Goal: Task Accomplishment & Management: Complete application form

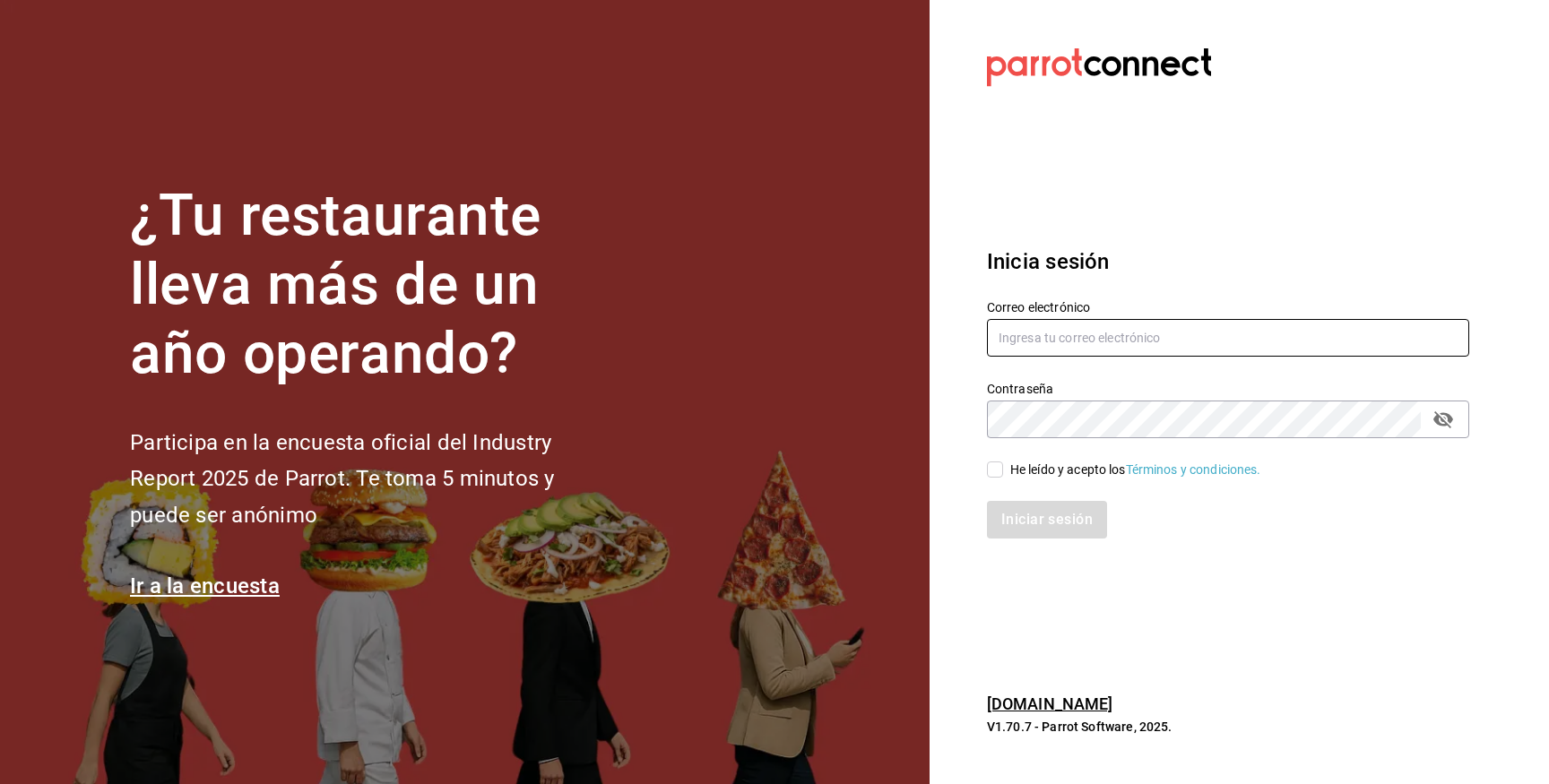
click at [1222, 327] on input "text" at bounding box center [1228, 338] width 482 height 38
type input "[EMAIL_ADDRESS][DOMAIN_NAME]"
click at [1104, 471] on div "He leído y acepto los Términos y condiciones." at bounding box center [1136, 470] width 251 height 18
click at [1004, 471] on input "He leído y acepto los Términos y condiciones." at bounding box center [995, 470] width 16 height 16
checkbox input "true"
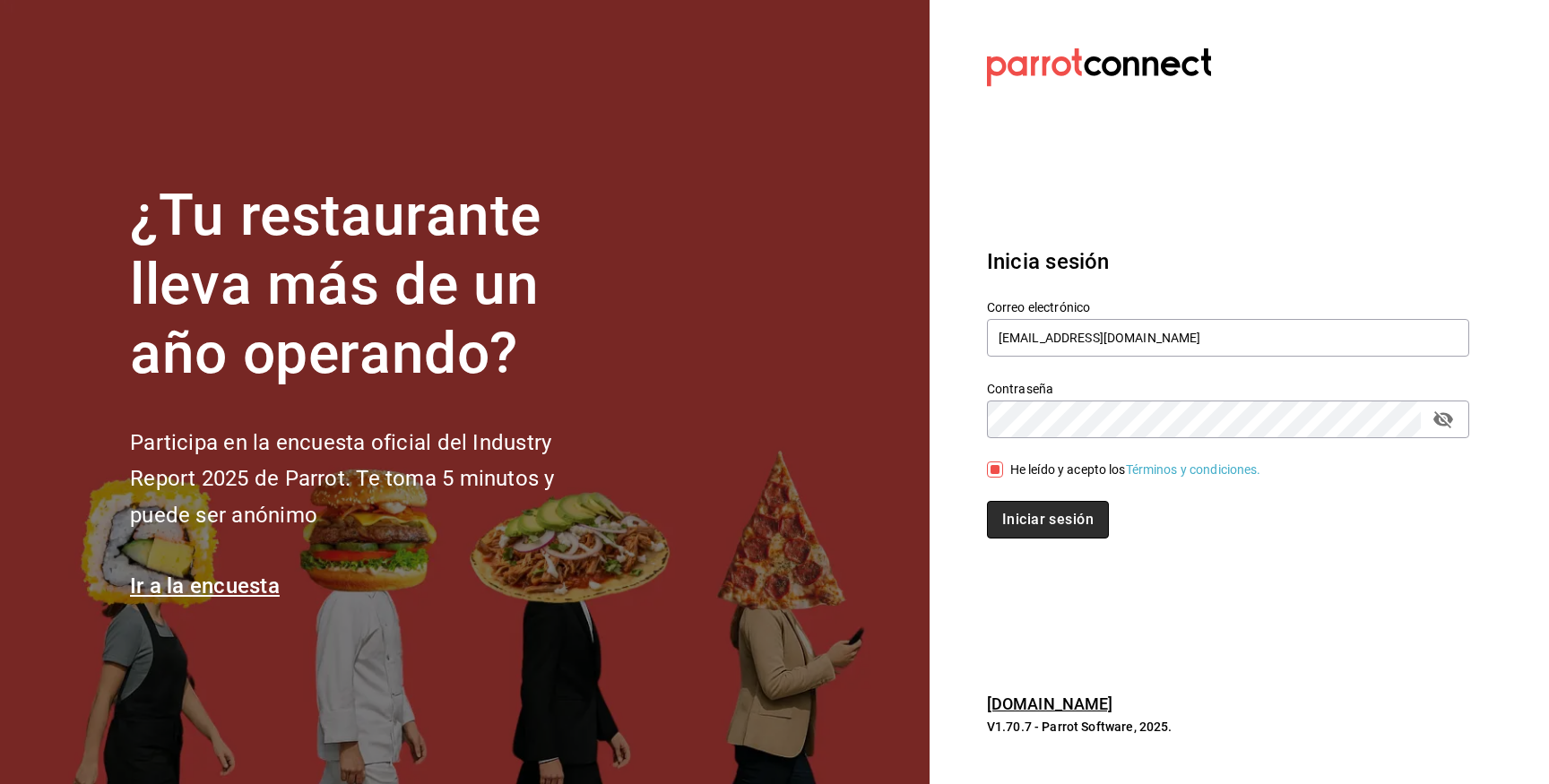
click at [1063, 510] on button "Iniciar sesión" at bounding box center [1048, 519] width 122 height 38
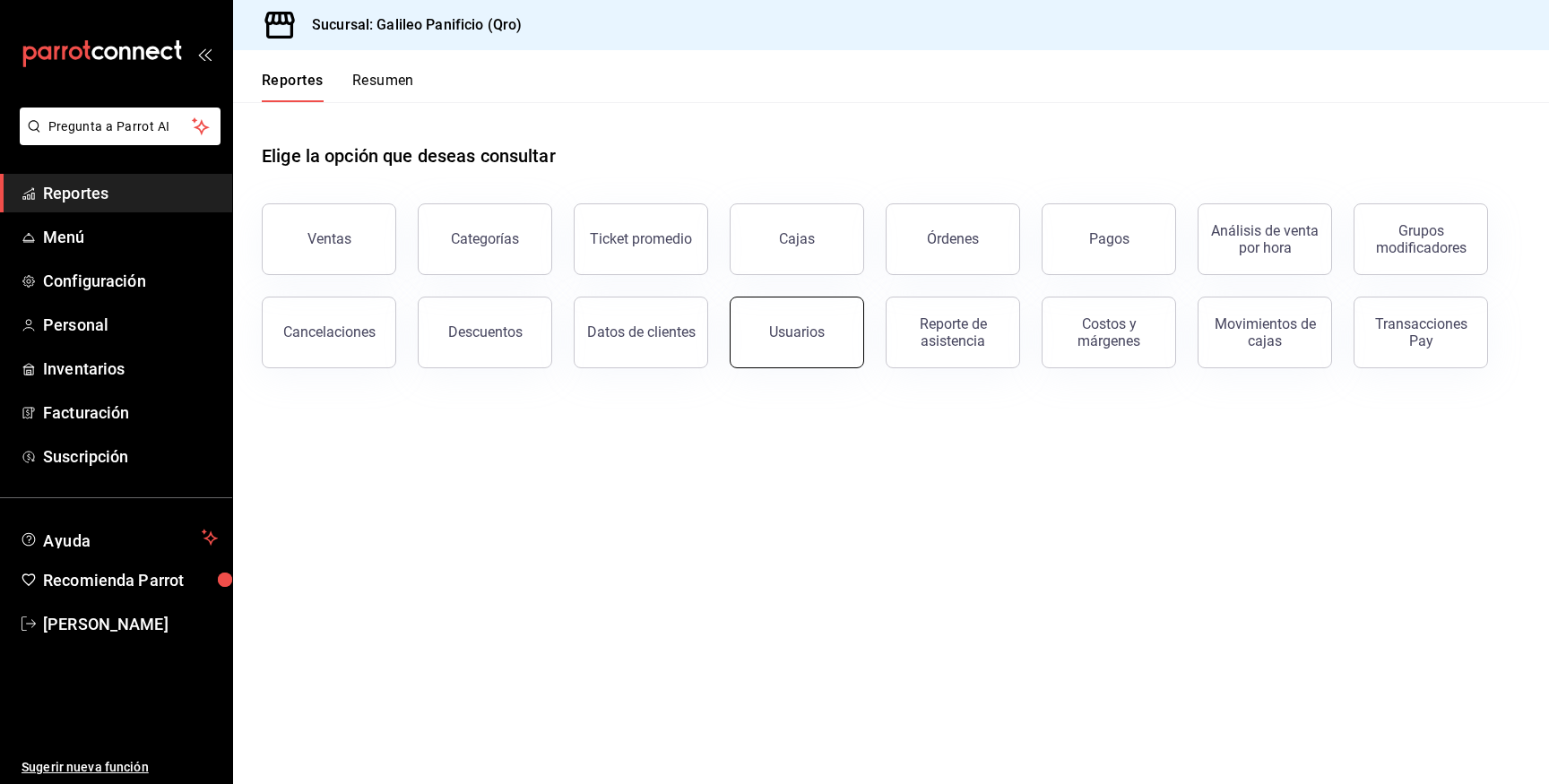
click at [794, 345] on button "Usuarios" at bounding box center [797, 333] width 135 height 72
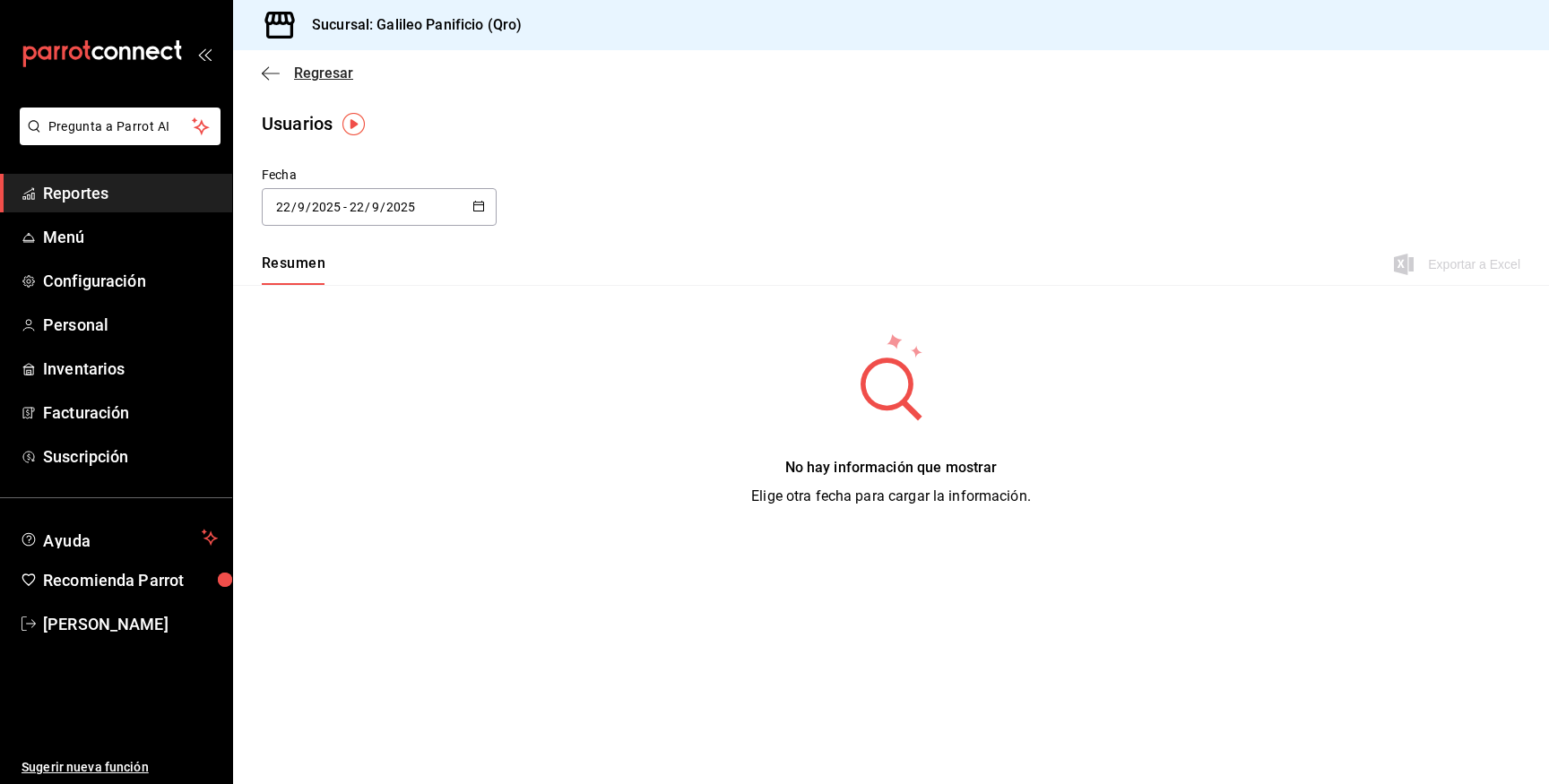
click at [288, 74] on span "Regresar" at bounding box center [308, 73] width 91 height 17
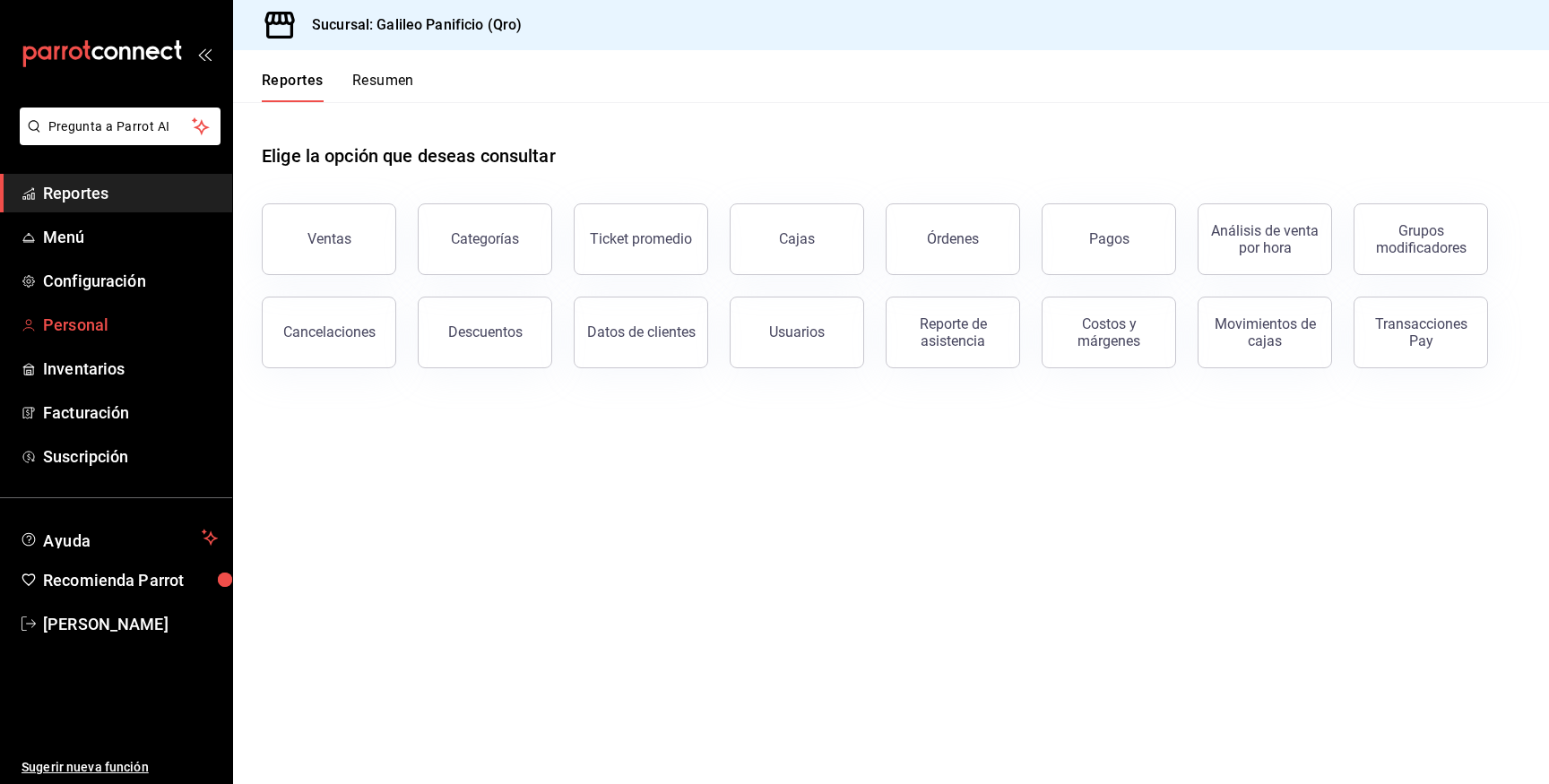
click at [97, 341] on link "Personal" at bounding box center [115, 325] width 232 height 39
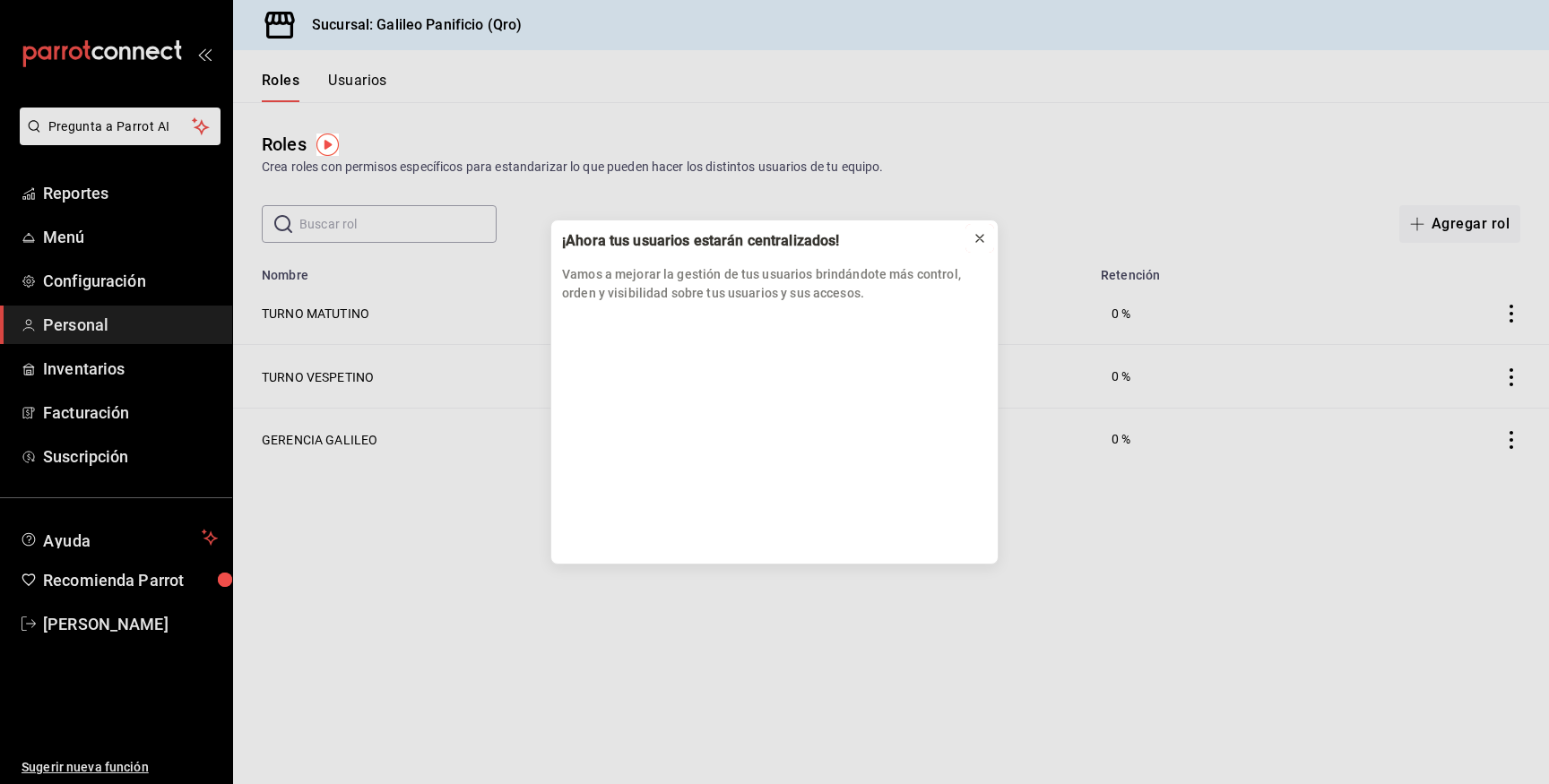
click at [984, 238] on icon at bounding box center [979, 238] width 15 height 15
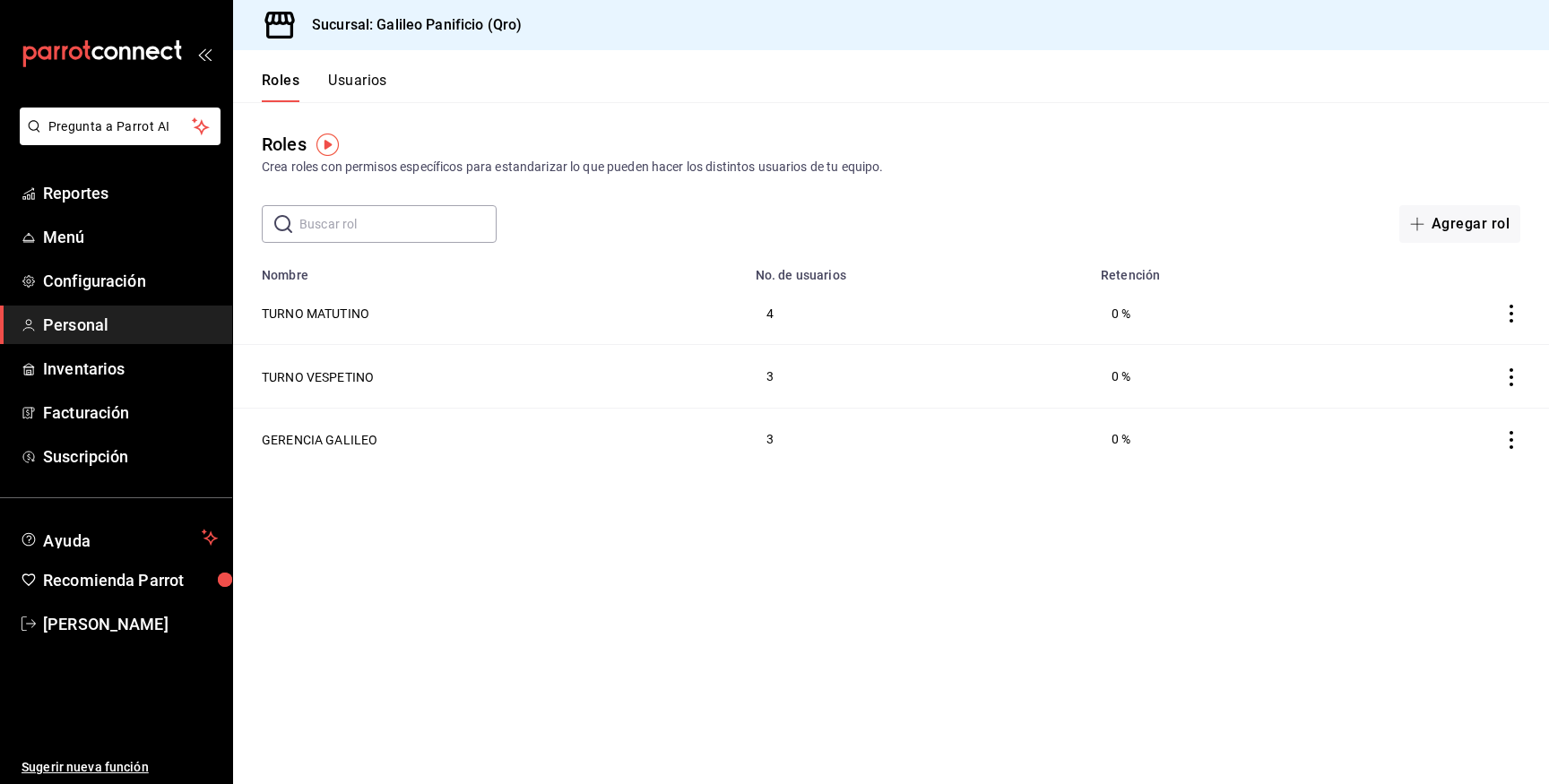
click at [381, 85] on button "Usuarios" at bounding box center [357, 86] width 59 height 30
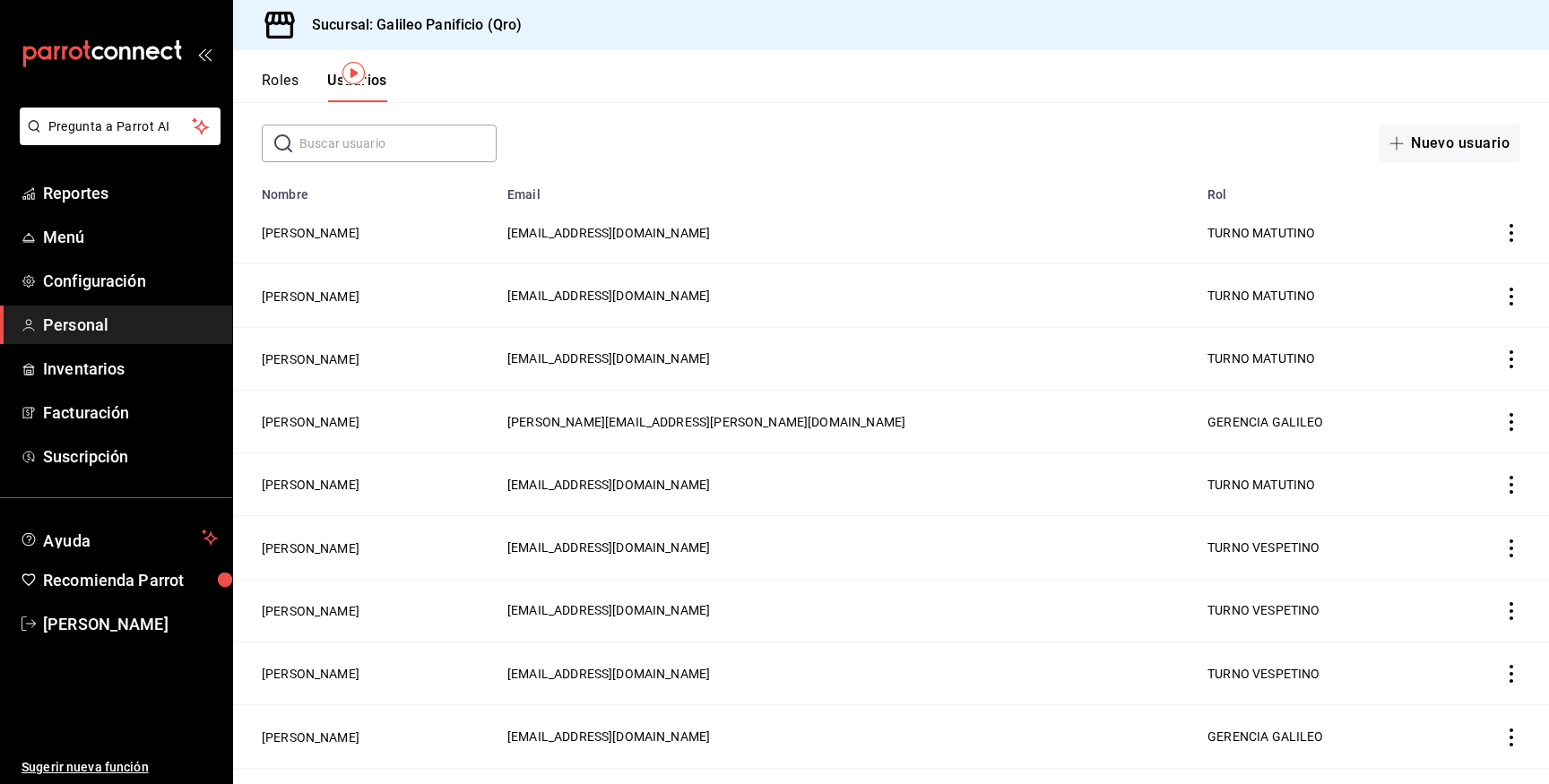
scroll to position [123, 0]
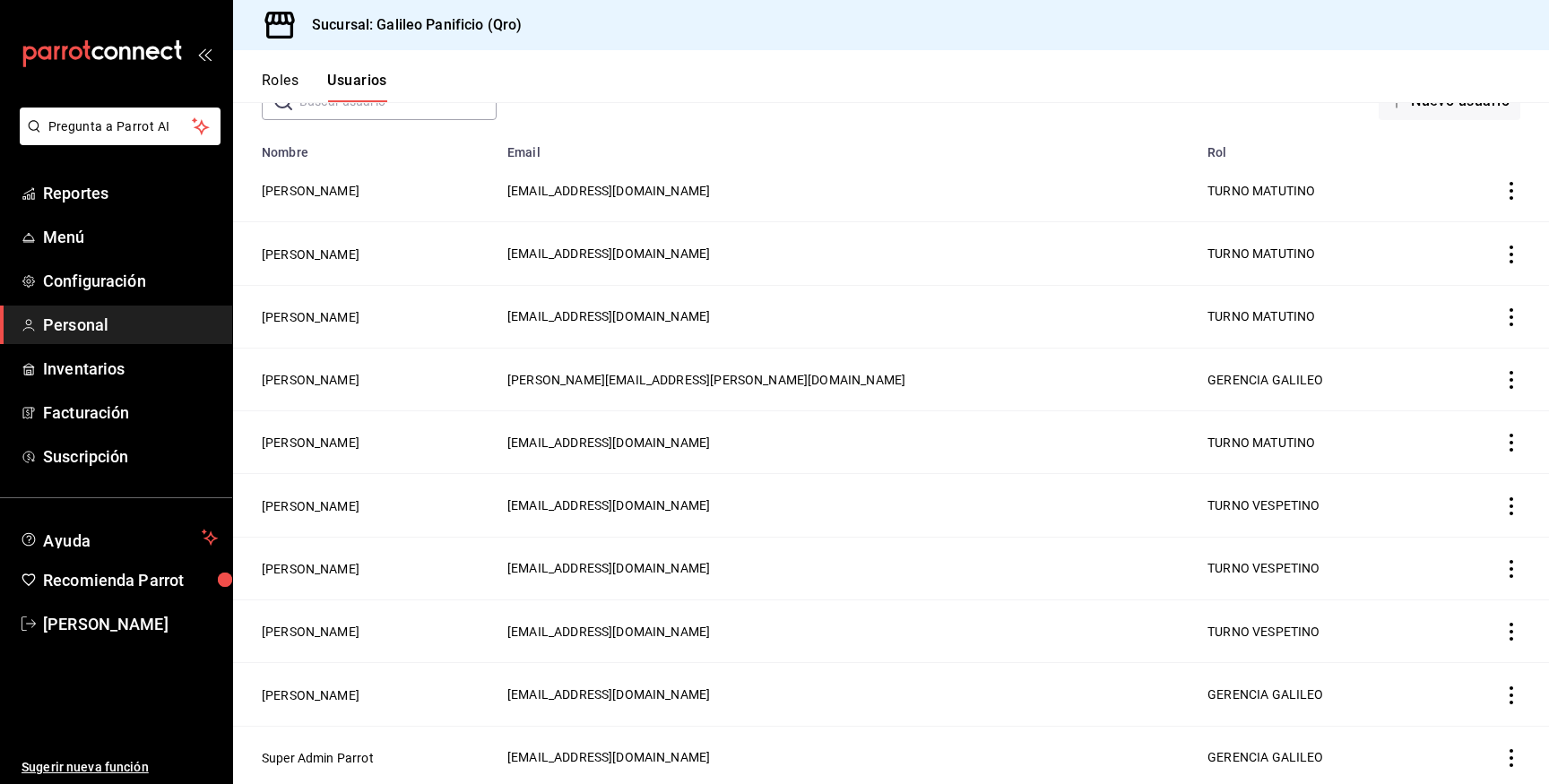
click at [1513, 636] on icon "actions" at bounding box center [1511, 632] width 17 height 17
click at [1466, 651] on span "Eliminar" at bounding box center [1446, 653] width 46 height 15
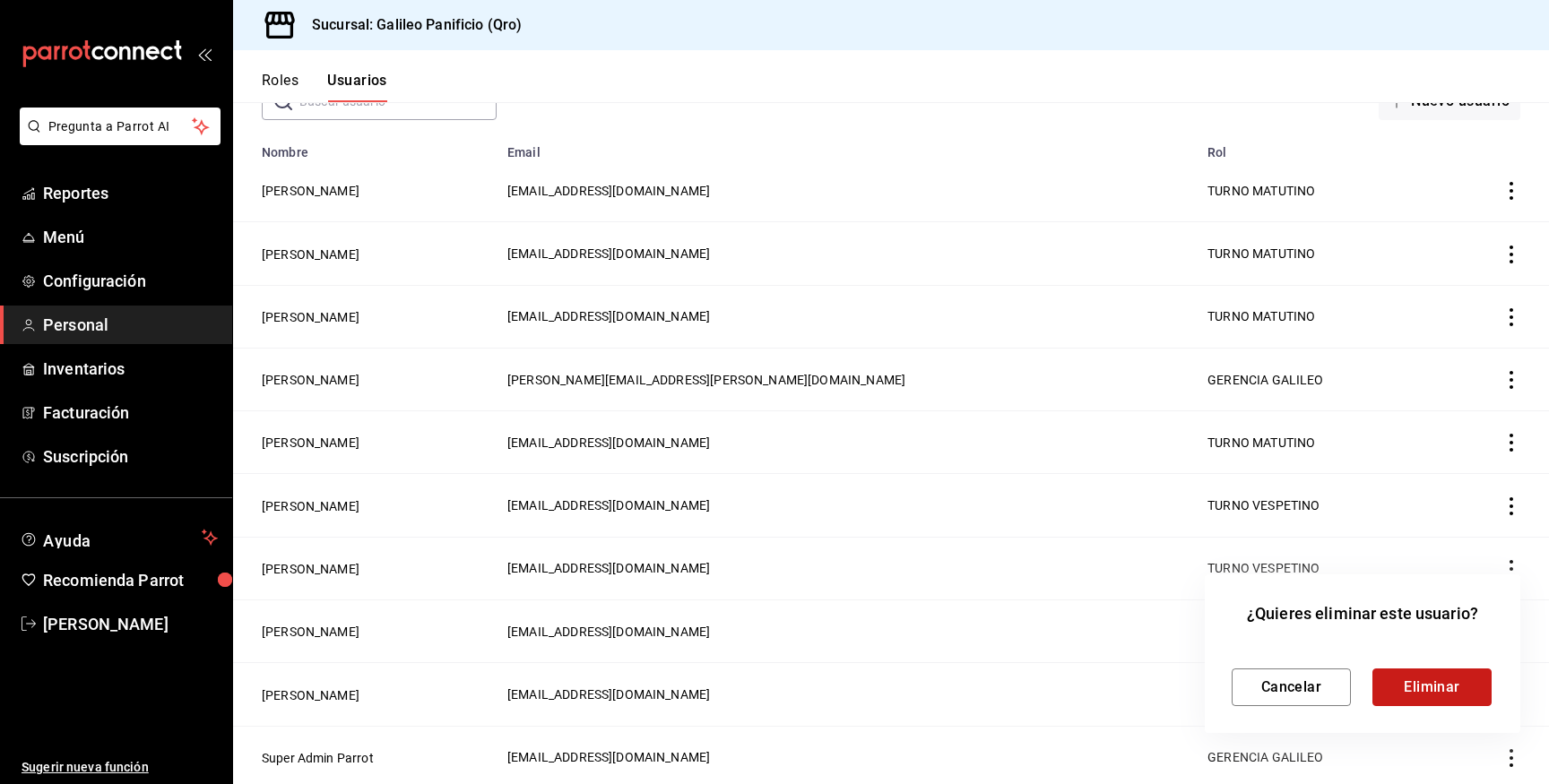
click at [1440, 696] on button "Eliminar" at bounding box center [1432, 687] width 119 height 38
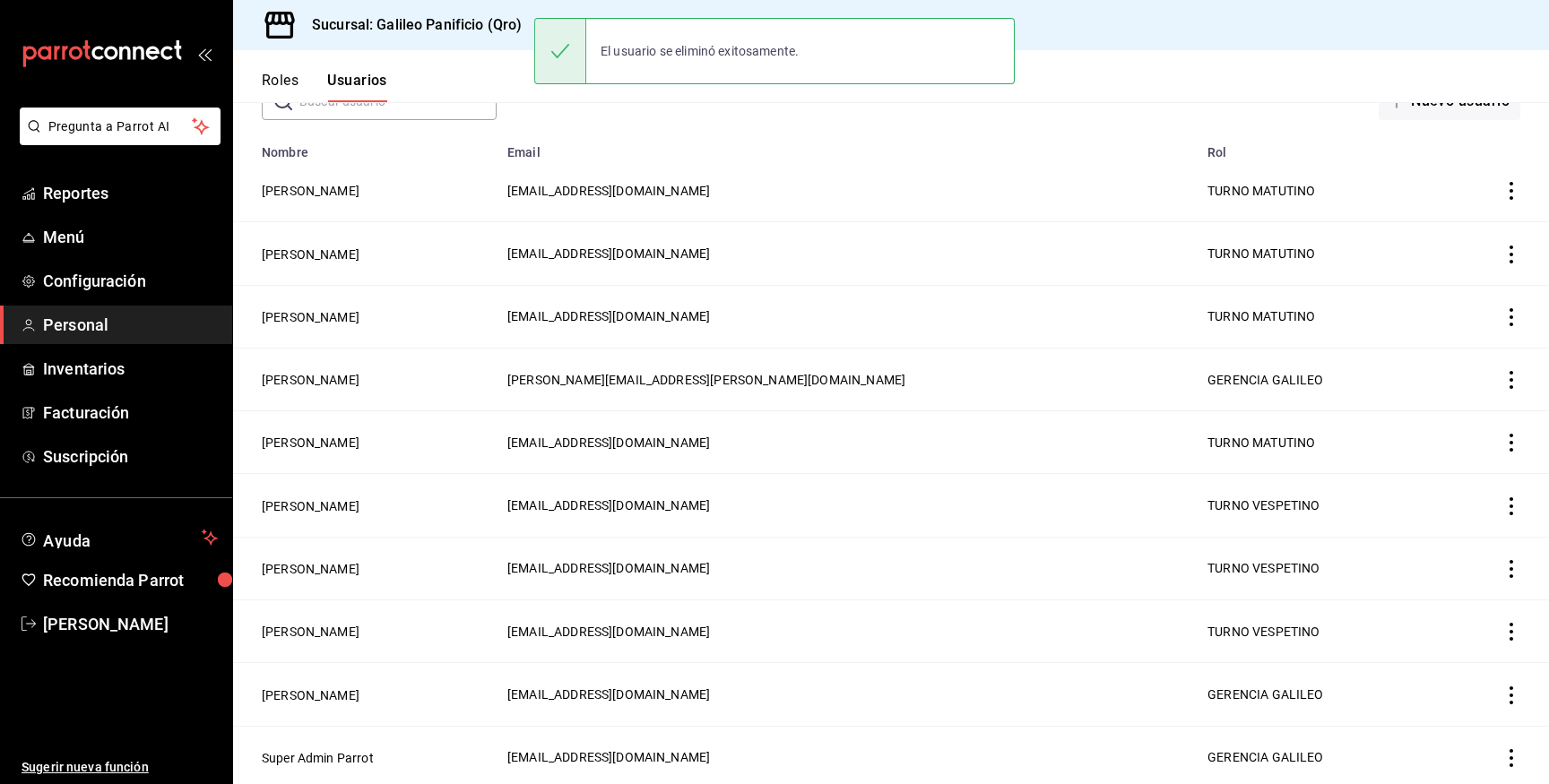
scroll to position [0, 0]
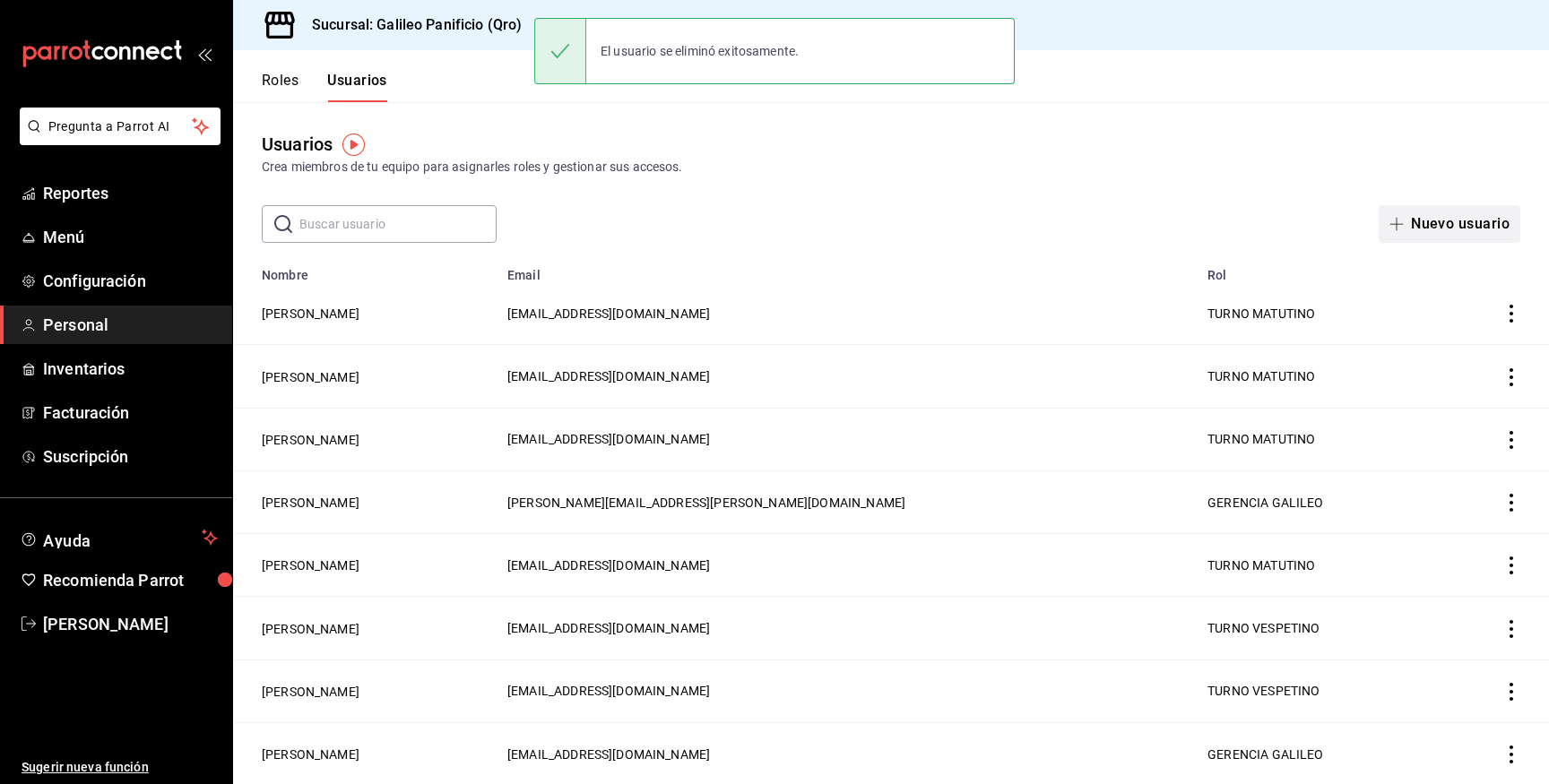
click at [1468, 223] on button "Nuevo usuario" at bounding box center [1449, 224] width 142 height 38
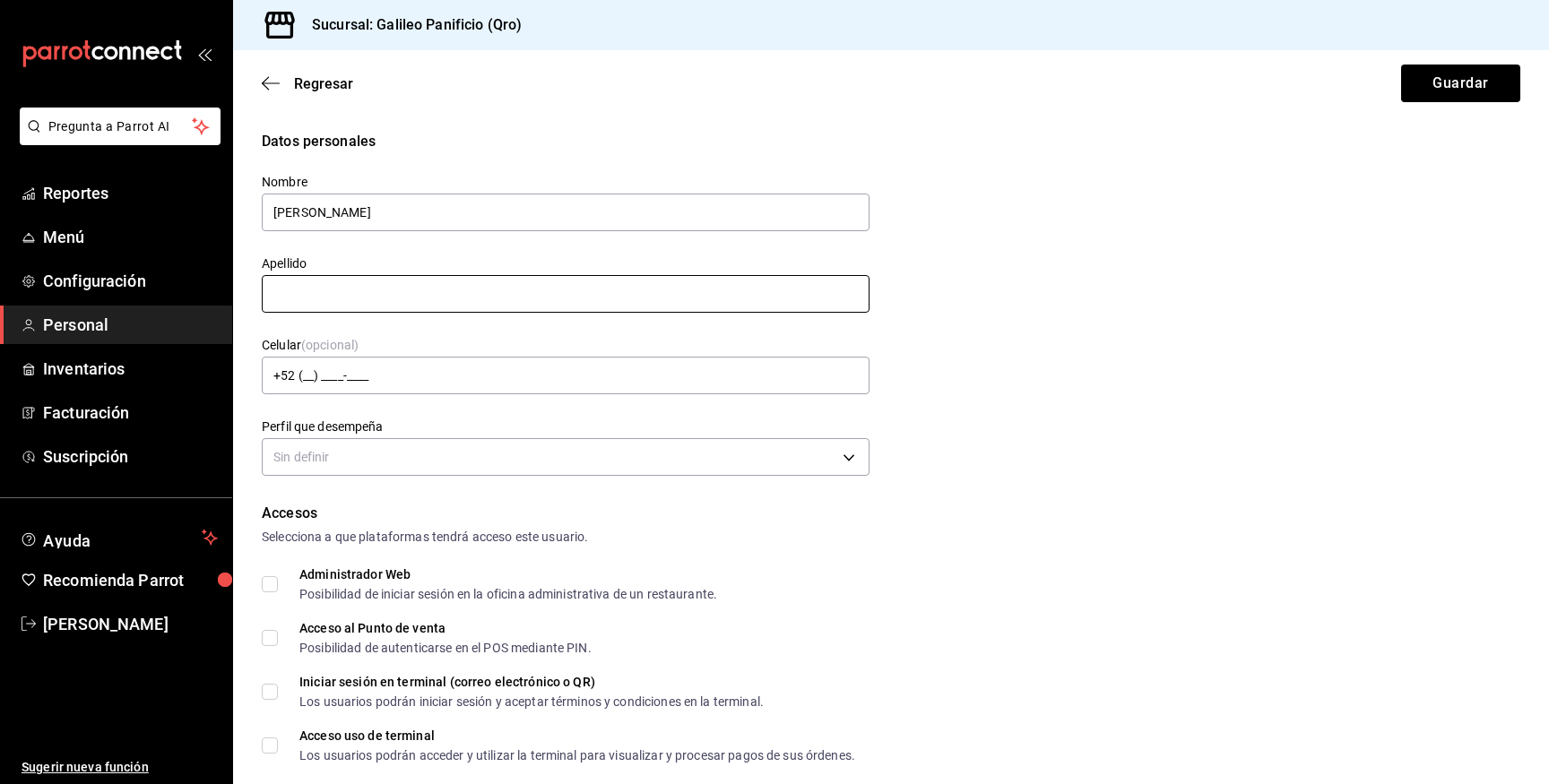
click at [699, 306] on input "text" at bounding box center [566, 294] width 608 height 38
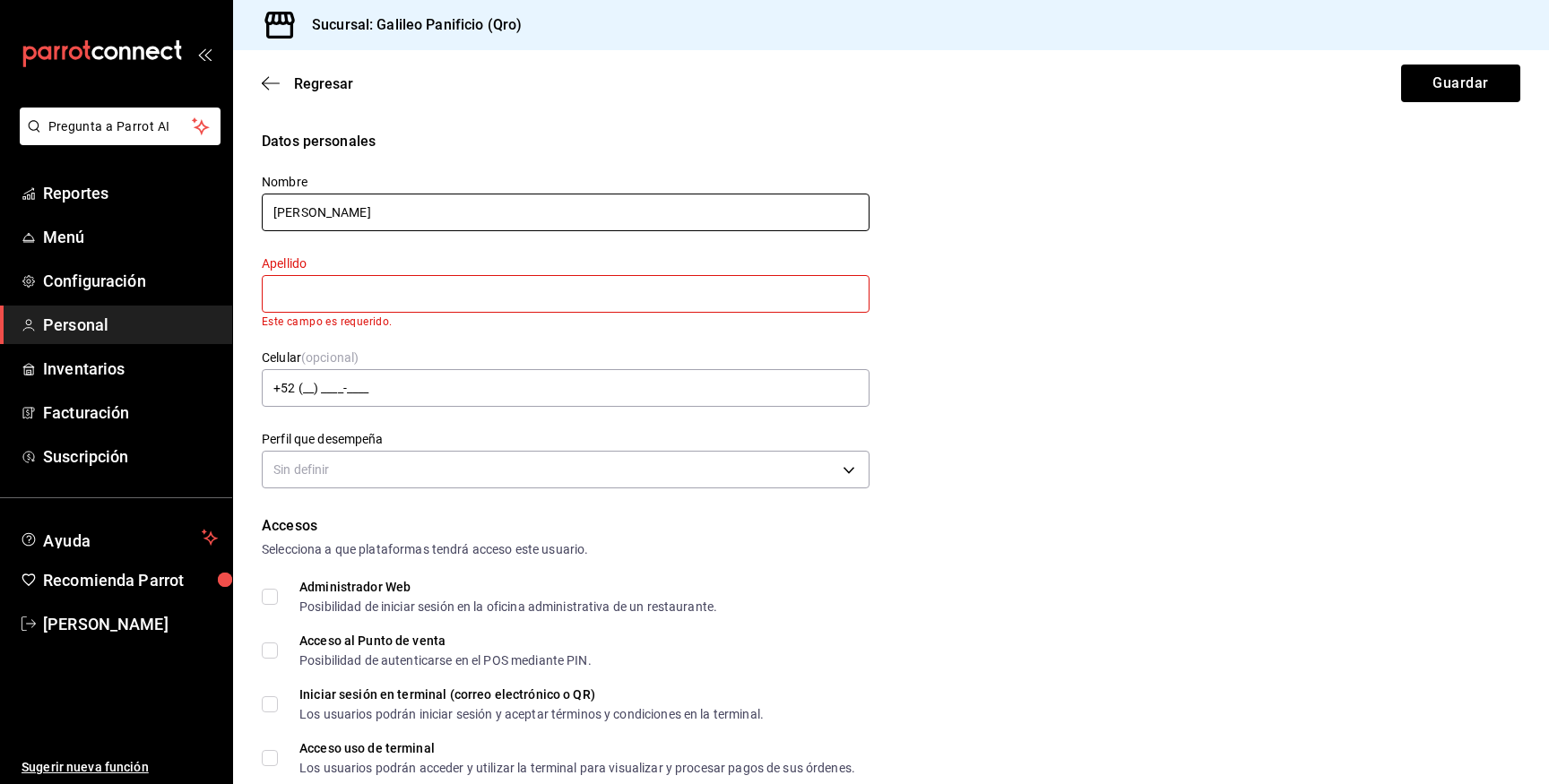
drag, startPoint x: 304, startPoint y: 217, endPoint x: 456, endPoint y: 215, distance: 152.0
click at [456, 215] on input "daira ledezma" at bounding box center [566, 212] width 608 height 38
type input "daira"
click at [327, 287] on input "text" at bounding box center [566, 294] width 608 height 38
click at [413, 277] on input "text" at bounding box center [566, 294] width 608 height 38
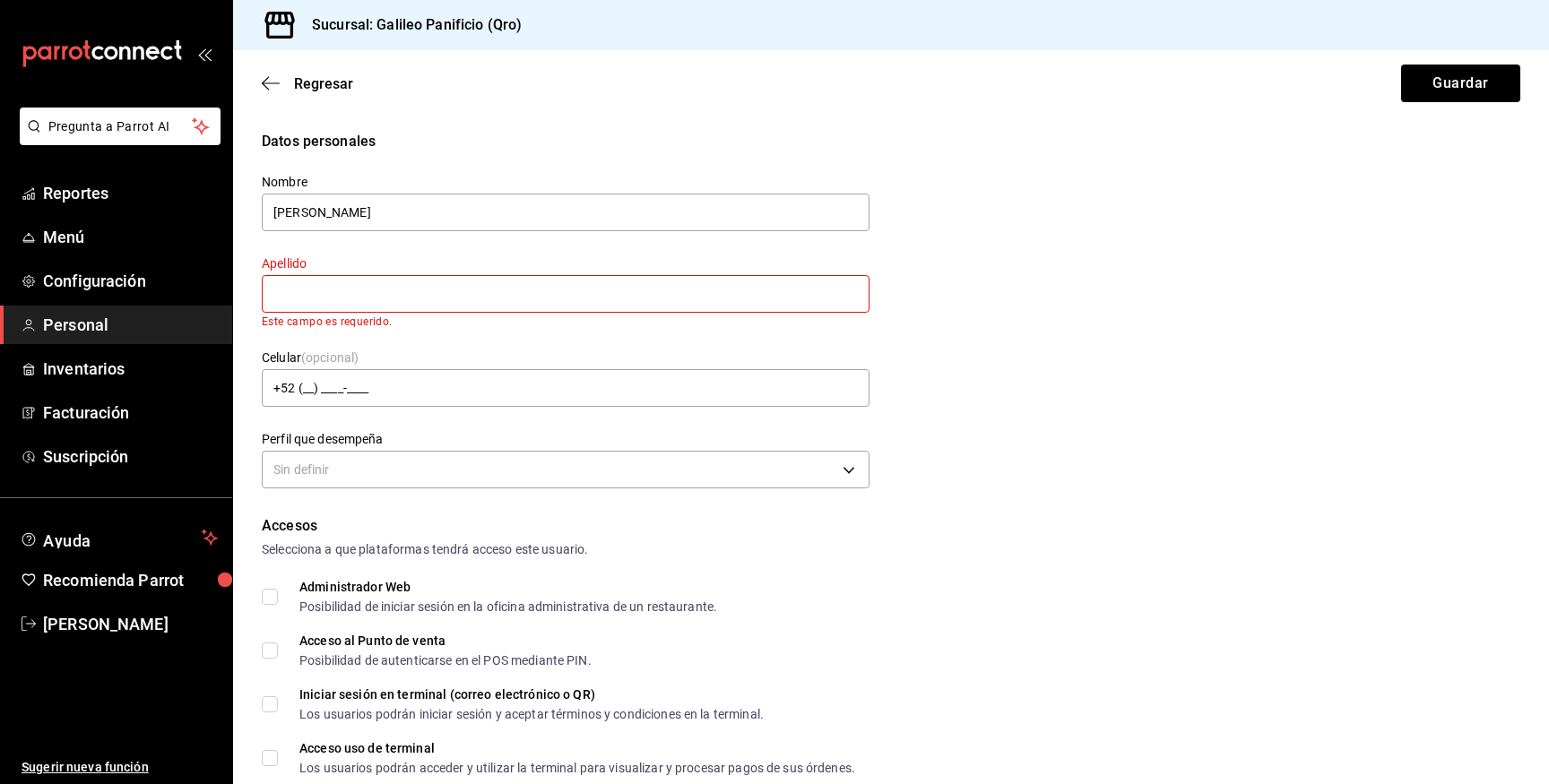
paste input "ledezma"
type input "ledezma"
click at [393, 328] on div "Celular (opcional) +52 (__) ____-____" at bounding box center [555, 369] width 629 height 82
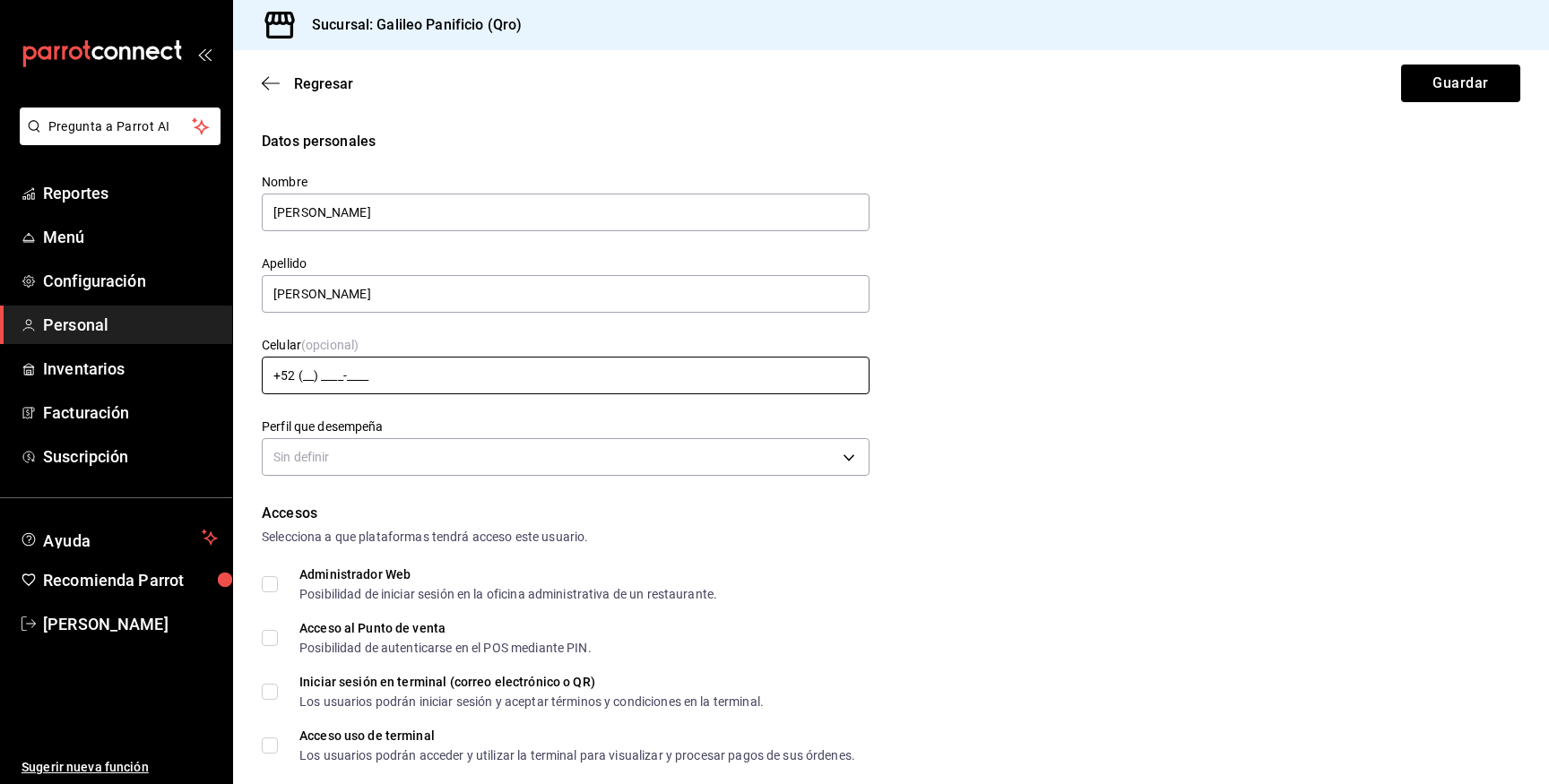
click at [405, 370] on input "+52 (__) ____-____" at bounding box center [566, 376] width 608 height 38
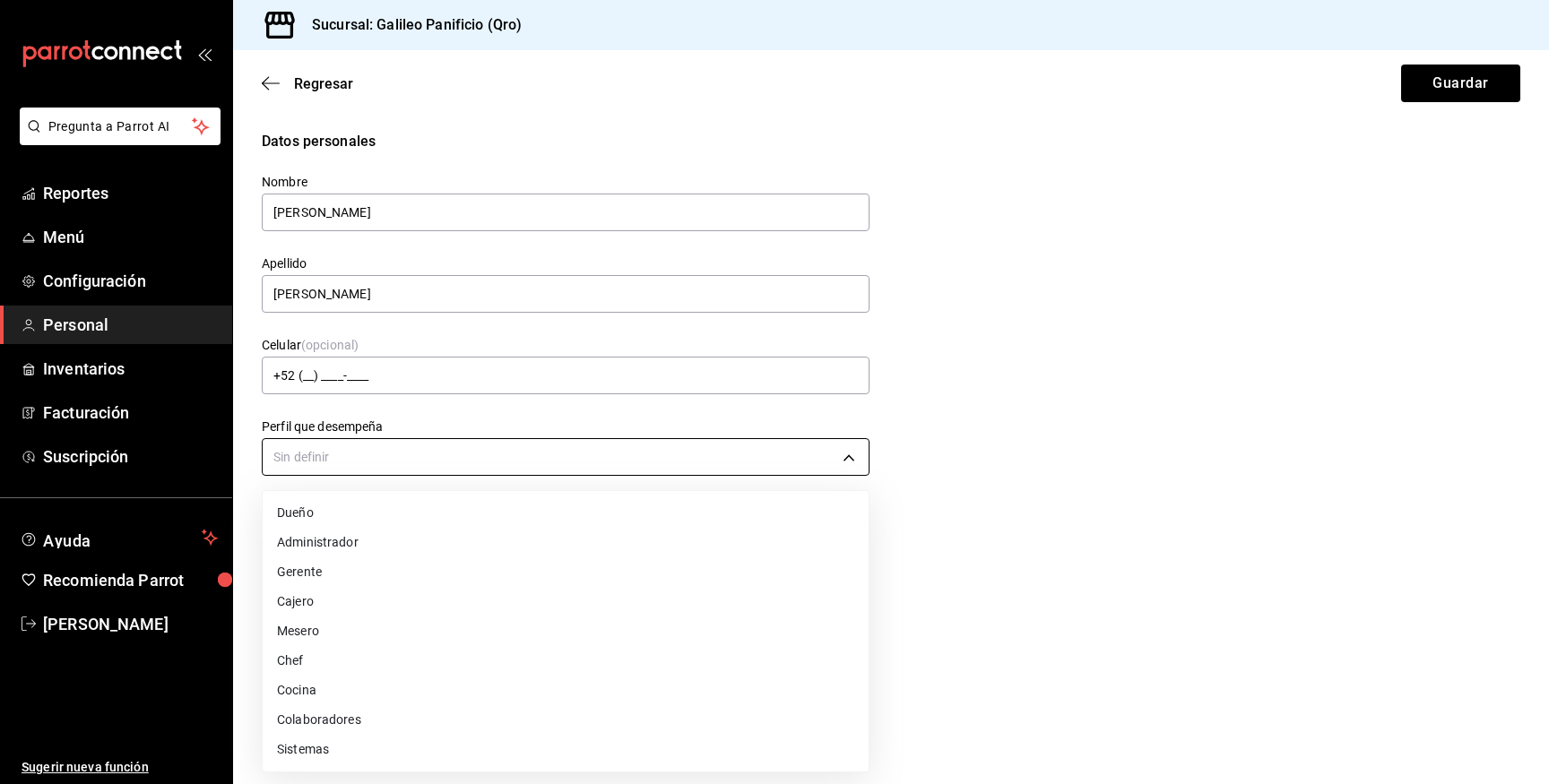
click at [311, 443] on body "Pregunta a Parrot AI Reportes Menú Configuración Personal Inventarios Facturaci…" at bounding box center [774, 392] width 1549 height 784
click at [374, 623] on li "Mesero" at bounding box center [566, 631] width 606 height 29
type input "WAITER"
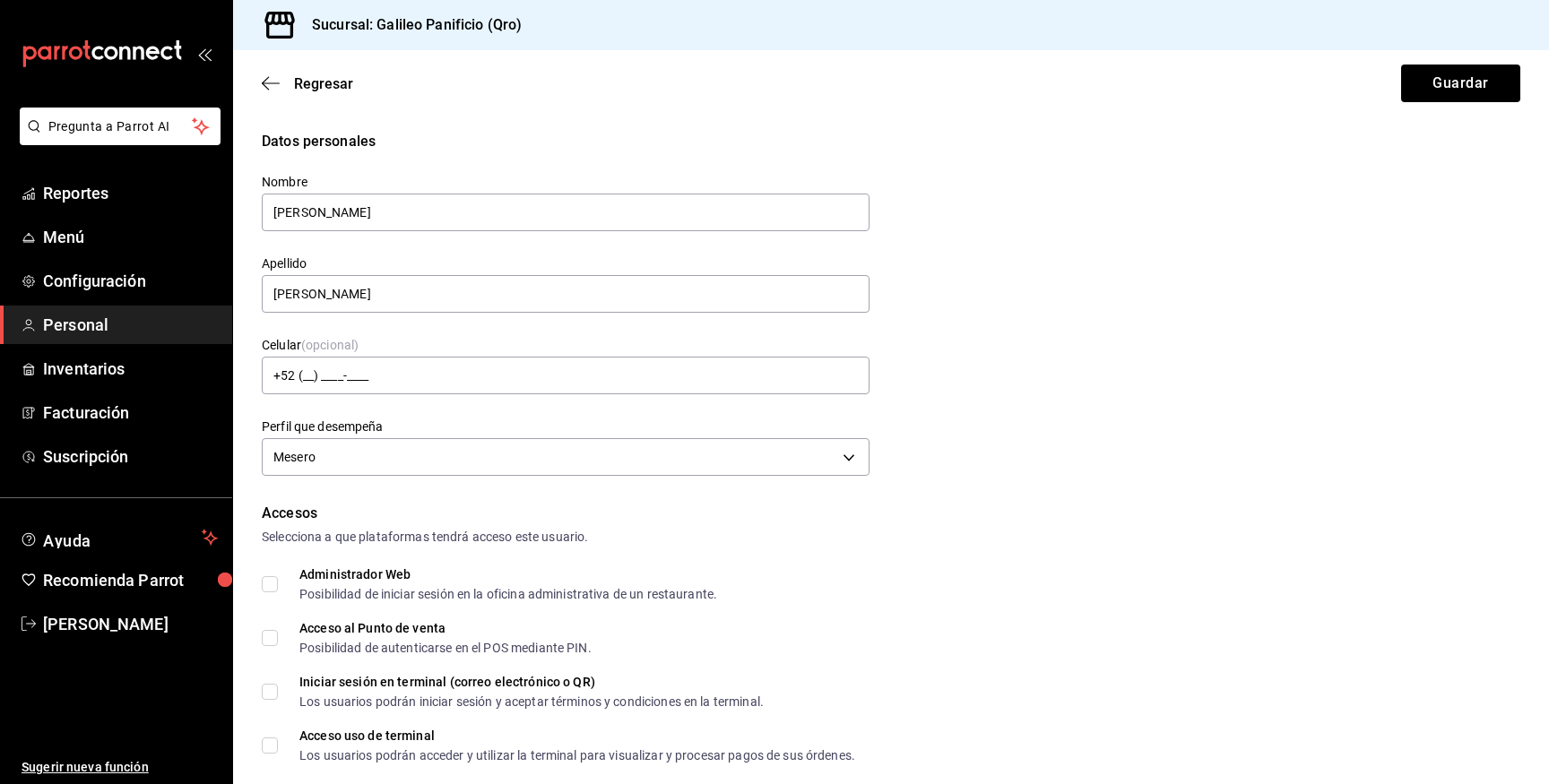
click at [1095, 488] on form "Datos personales Nombre daira Apellido ledezma Celular (opcional) +52 (__) ____…" at bounding box center [891, 768] width 1259 height 1273
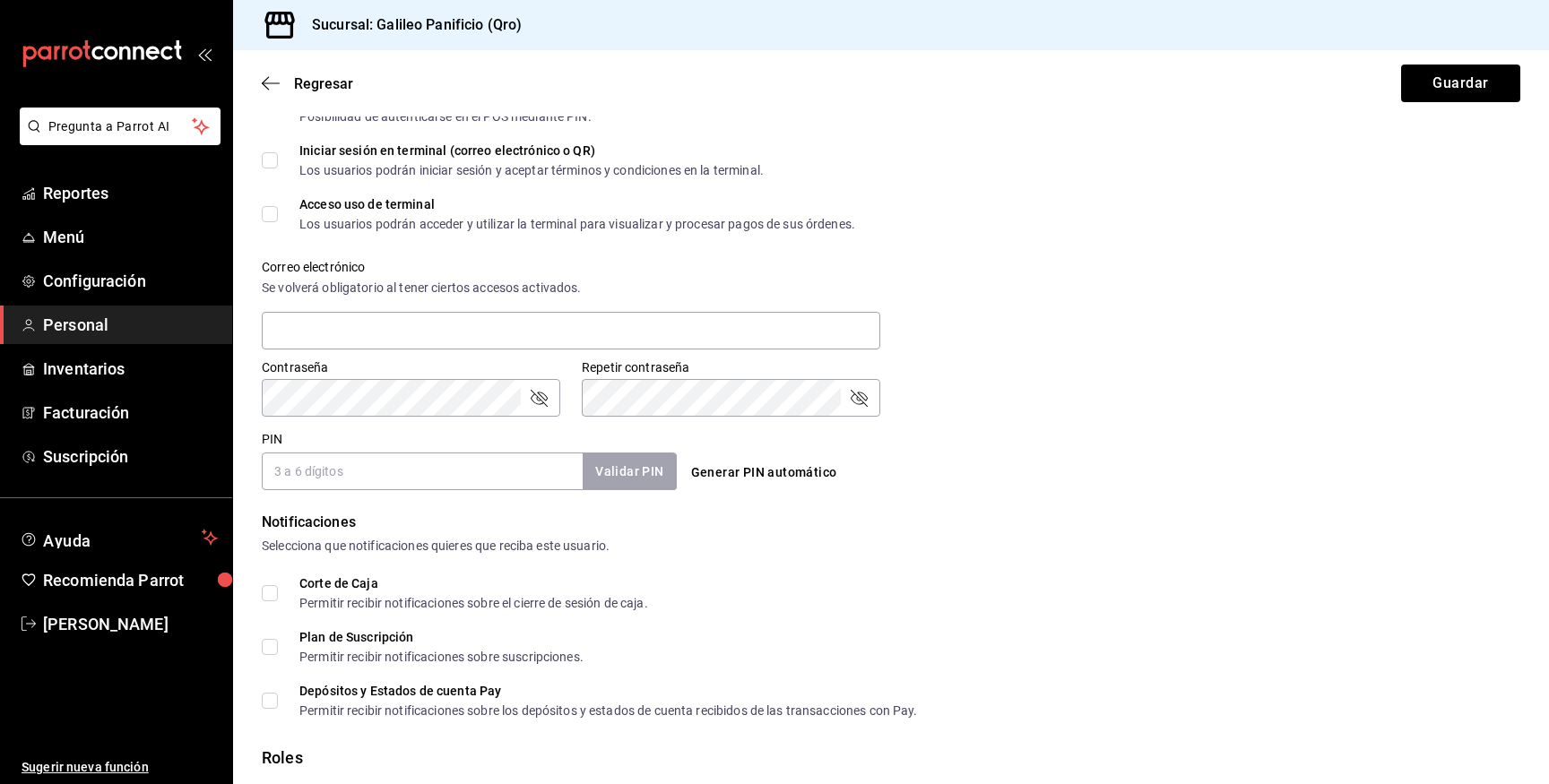
scroll to position [533, 0]
click at [1141, 400] on div "Contraseña Contraseña Repetir contraseña Repetir contraseña" at bounding box center [880, 376] width 1280 height 79
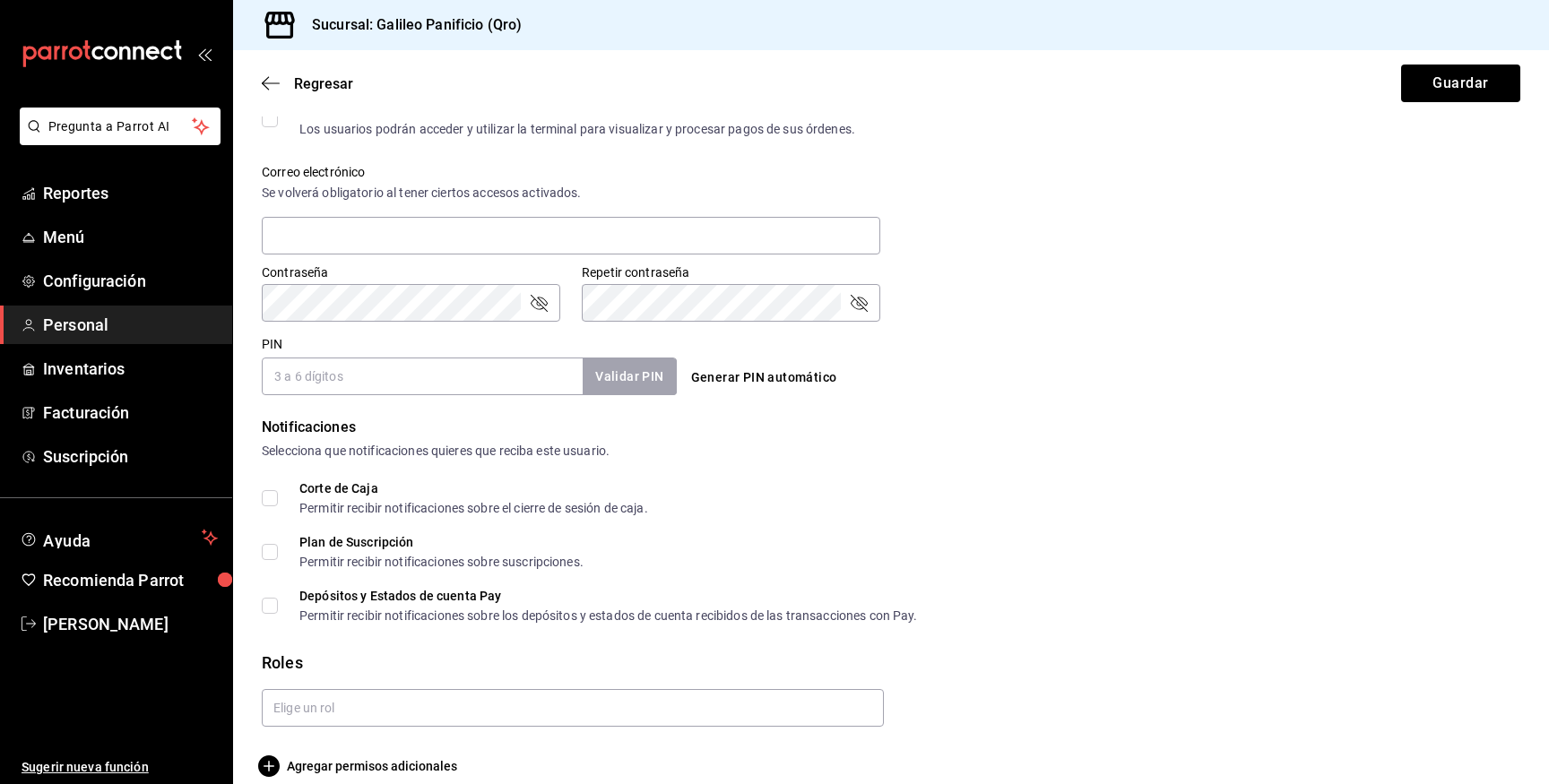
scroll to position [648, 0]
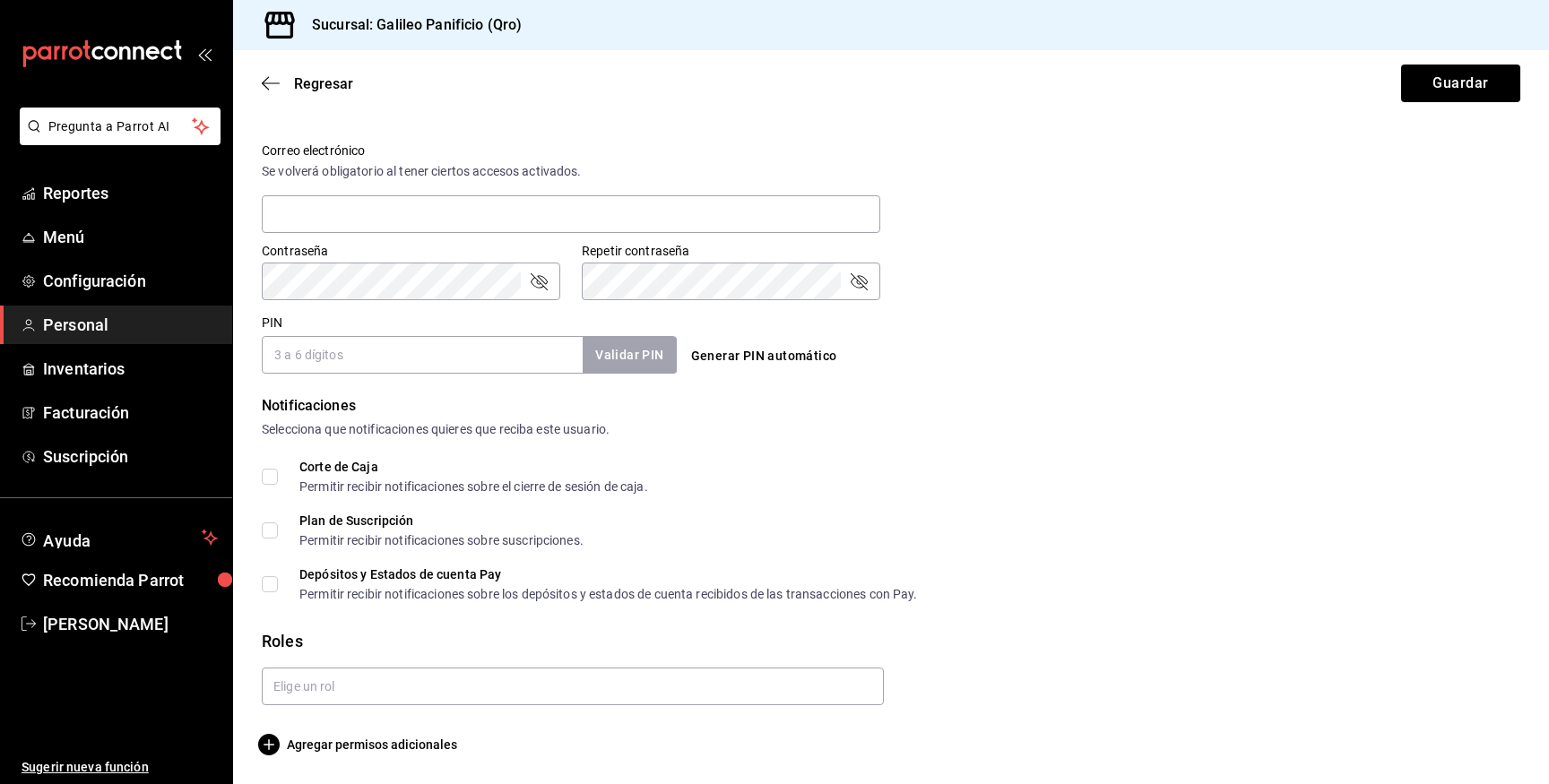
click at [417, 352] on input "PIN" at bounding box center [422, 354] width 321 height 38
type input "796"
click at [640, 366] on button "Validar PIN" at bounding box center [628, 355] width 95 height 39
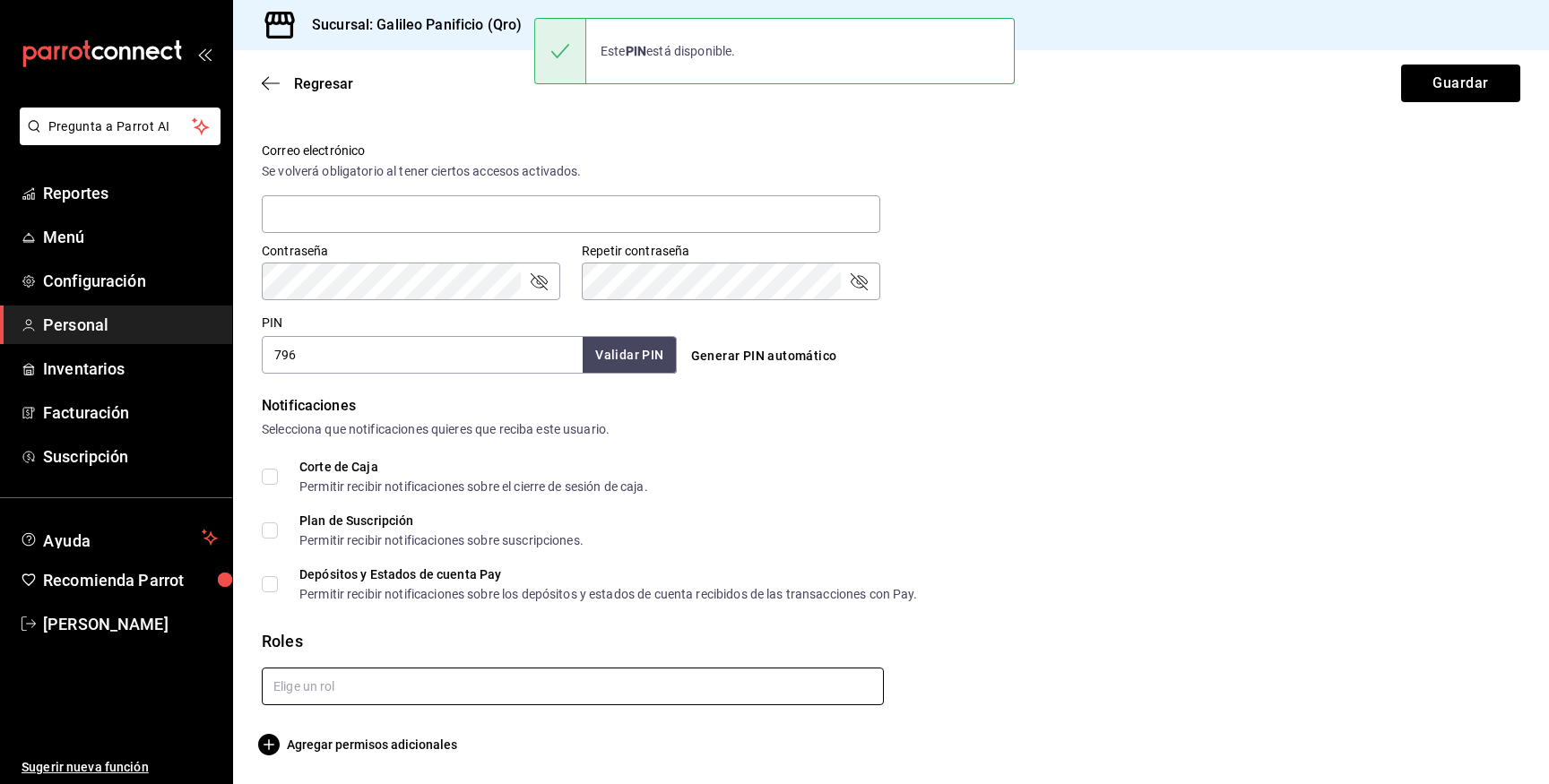
click at [453, 696] on input "text" at bounding box center [573, 686] width 622 height 38
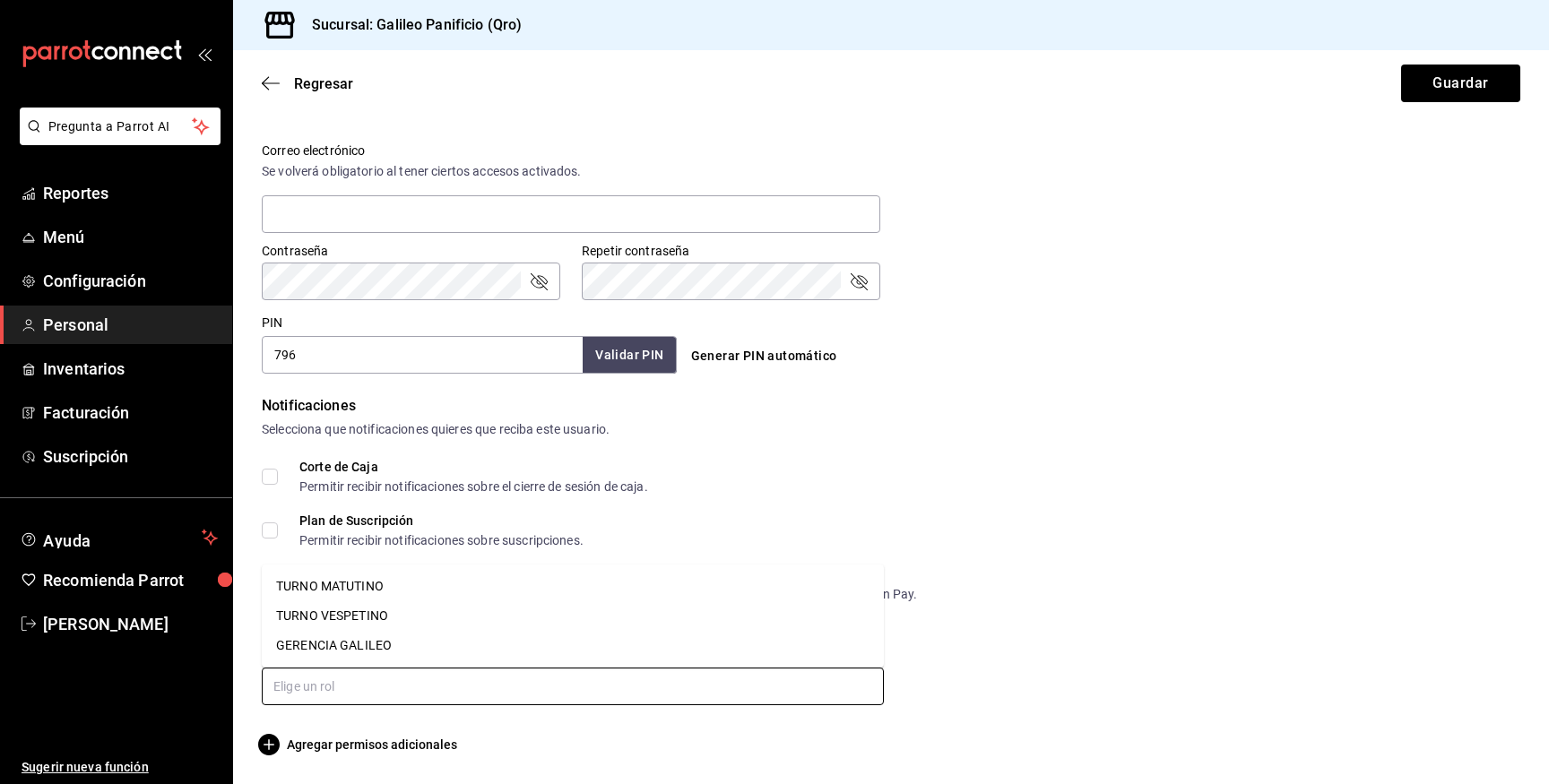
click at [397, 612] on li "TURNO VESPETINO" at bounding box center [573, 616] width 622 height 29
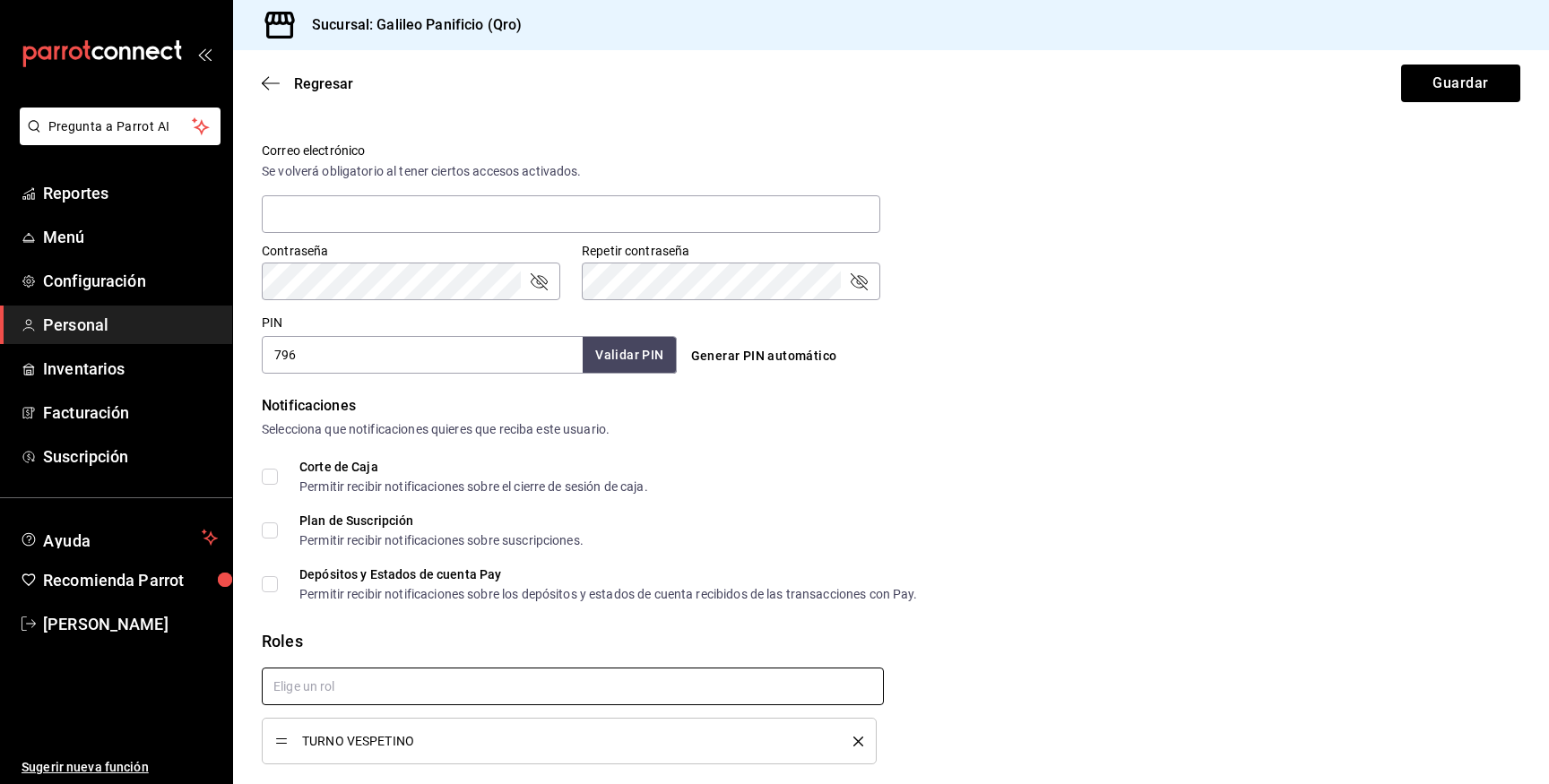
checkbox input "true"
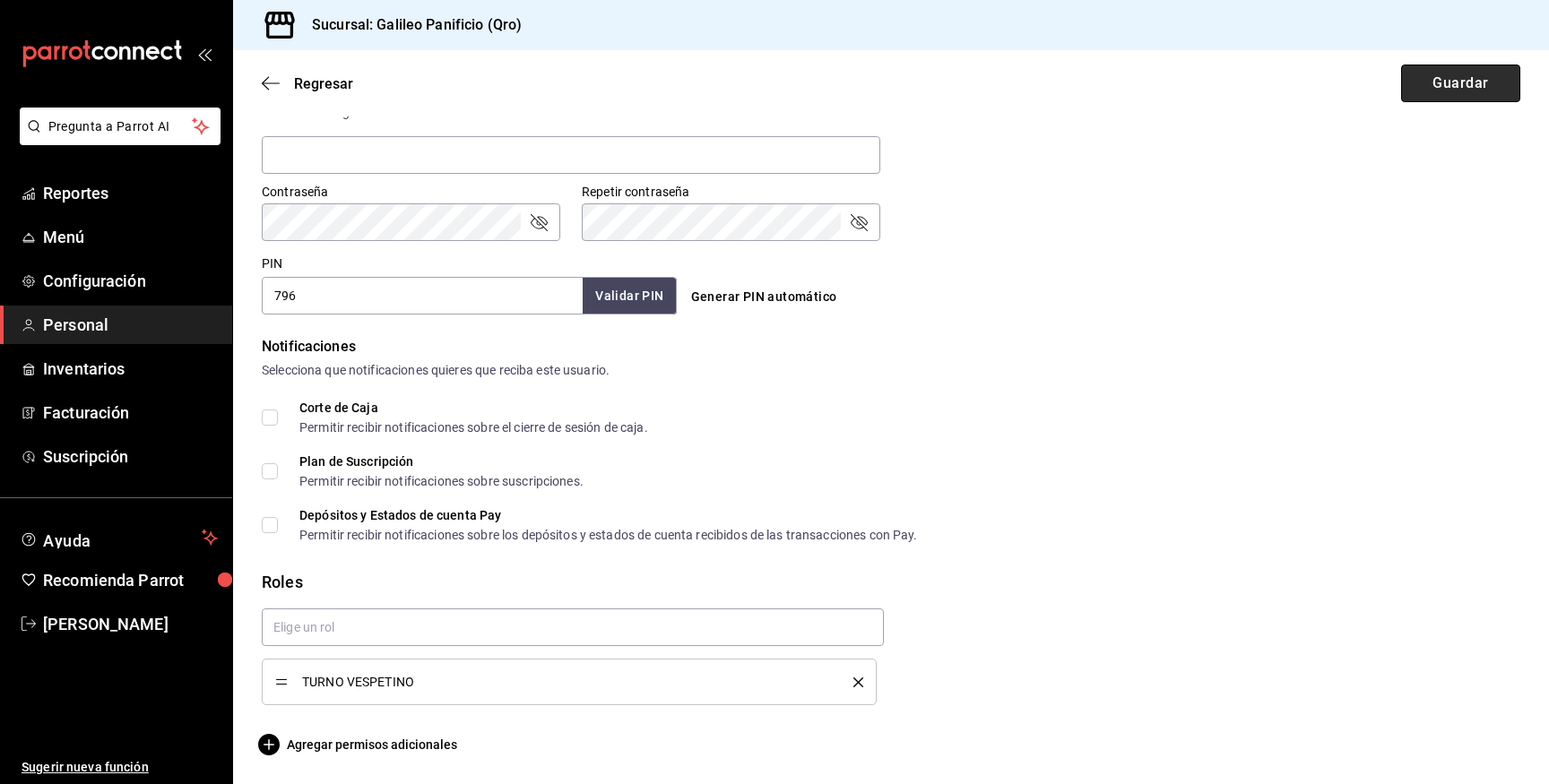
click at [1434, 100] on button "Guardar" at bounding box center [1461, 82] width 119 height 38
